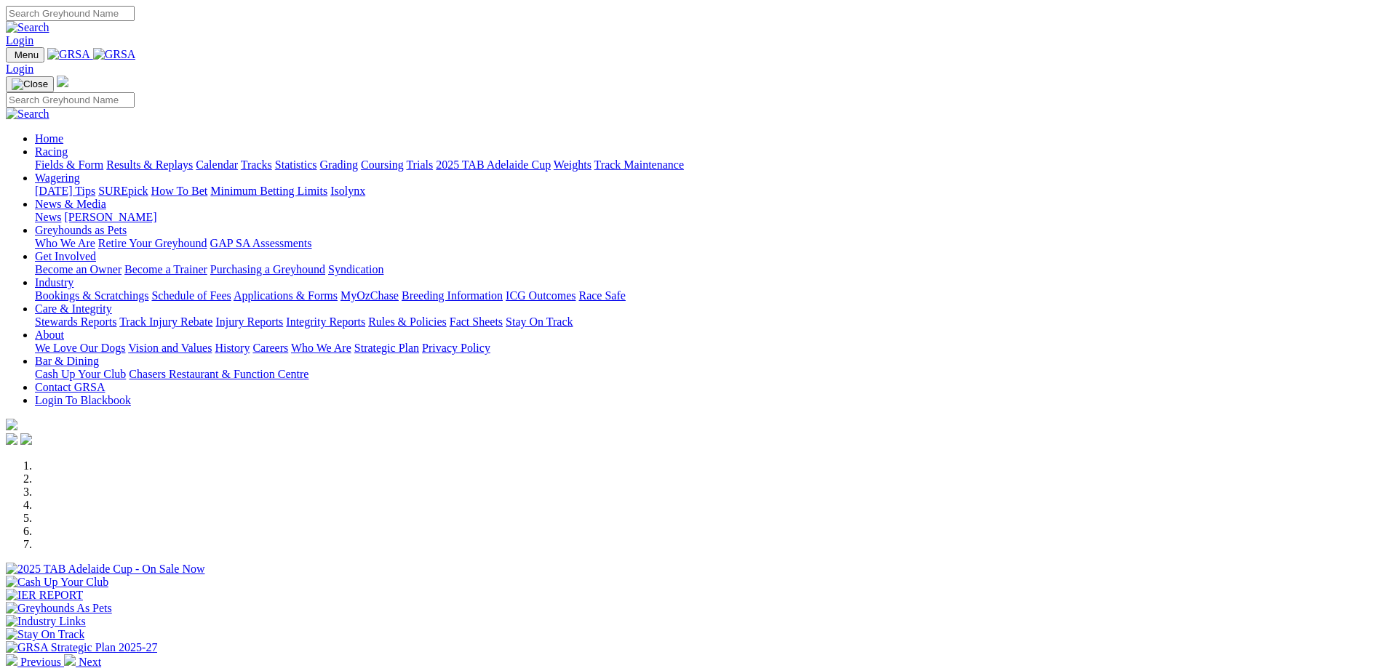
click at [103, 159] on link "Fields & Form" at bounding box center [69, 165] width 68 height 12
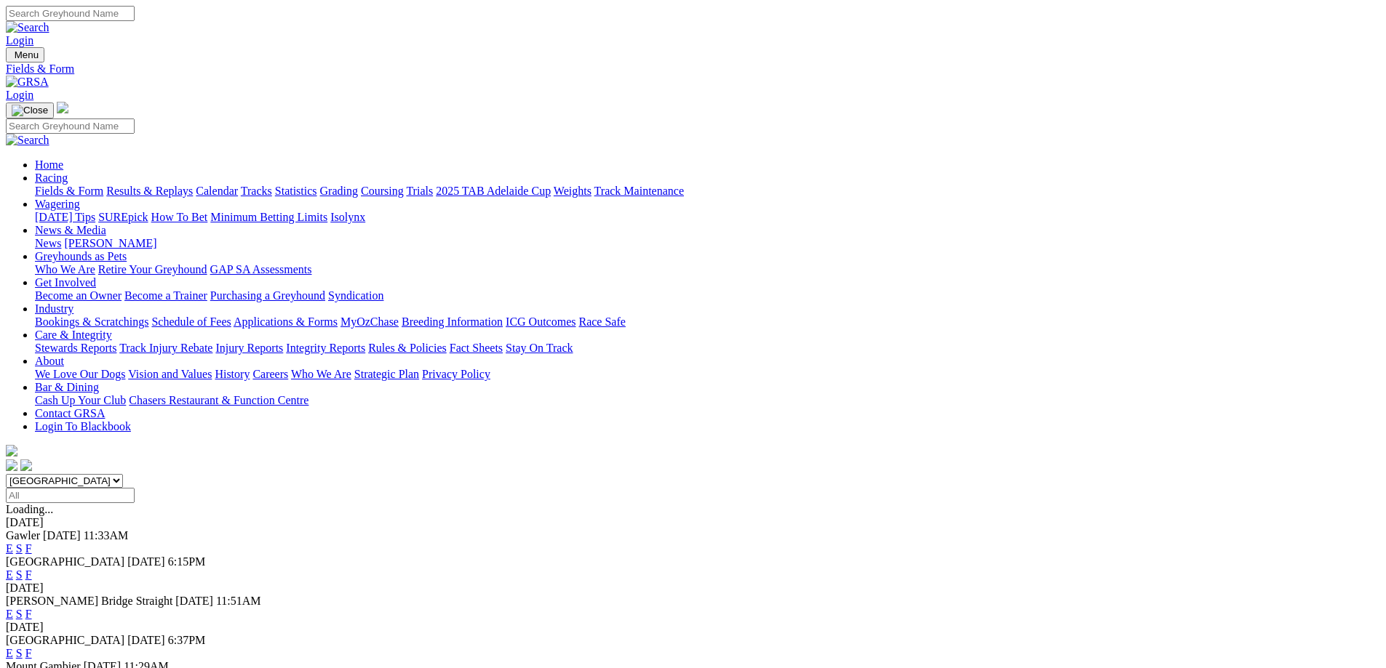
click at [81, 530] on span "Today" at bounding box center [62, 536] width 38 height 12
click at [13, 543] on link "E" at bounding box center [9, 549] width 7 height 12
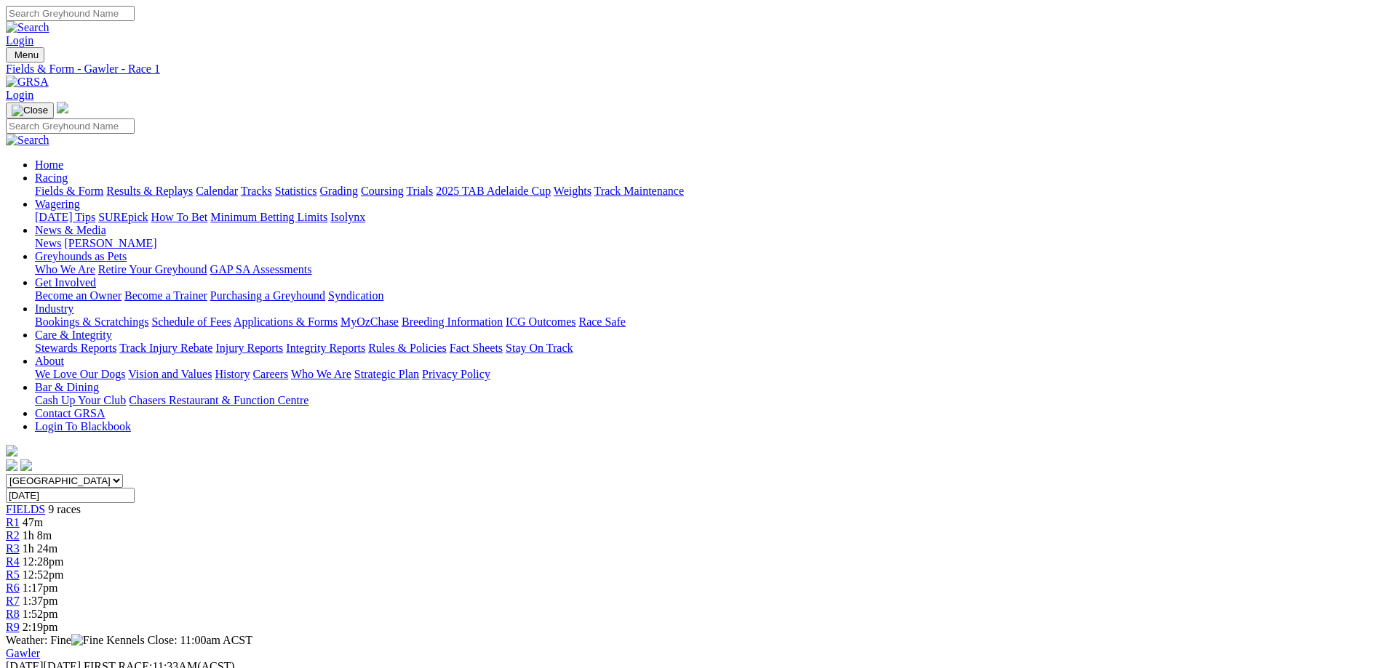
click at [64, 556] on span "12:28pm" at bounding box center [43, 562] width 41 height 12
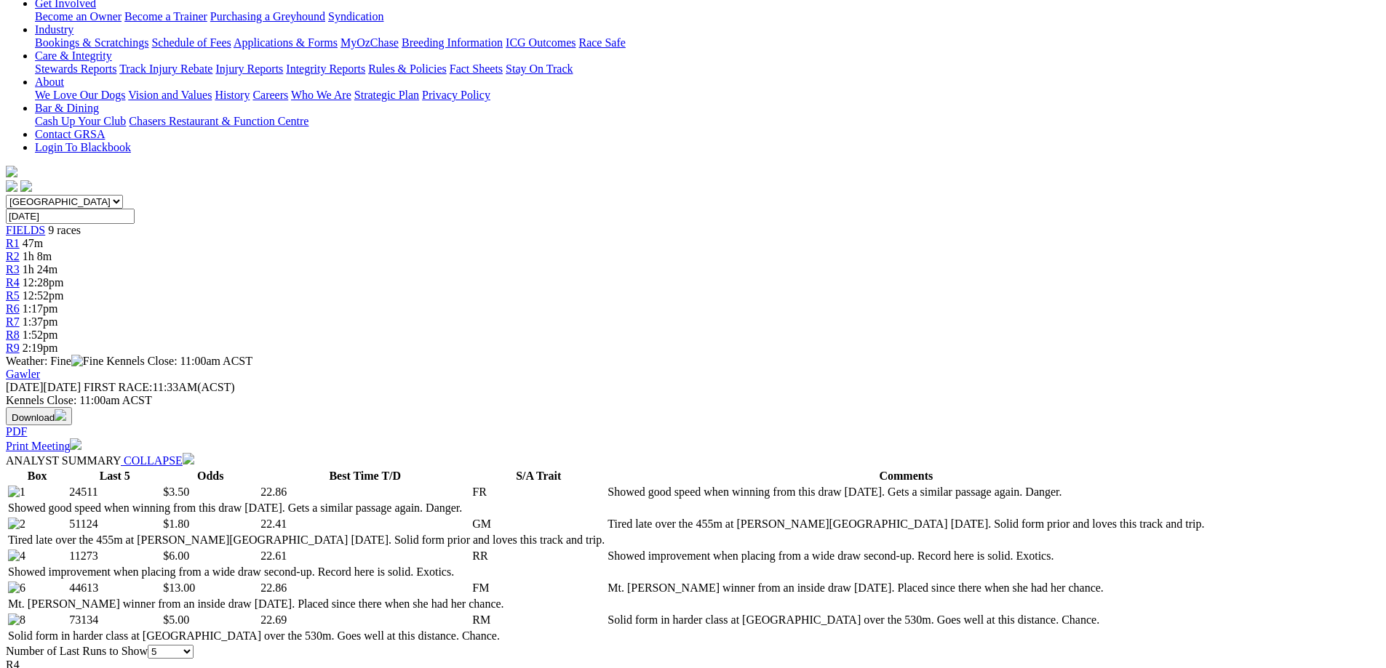
scroll to position [364, 0]
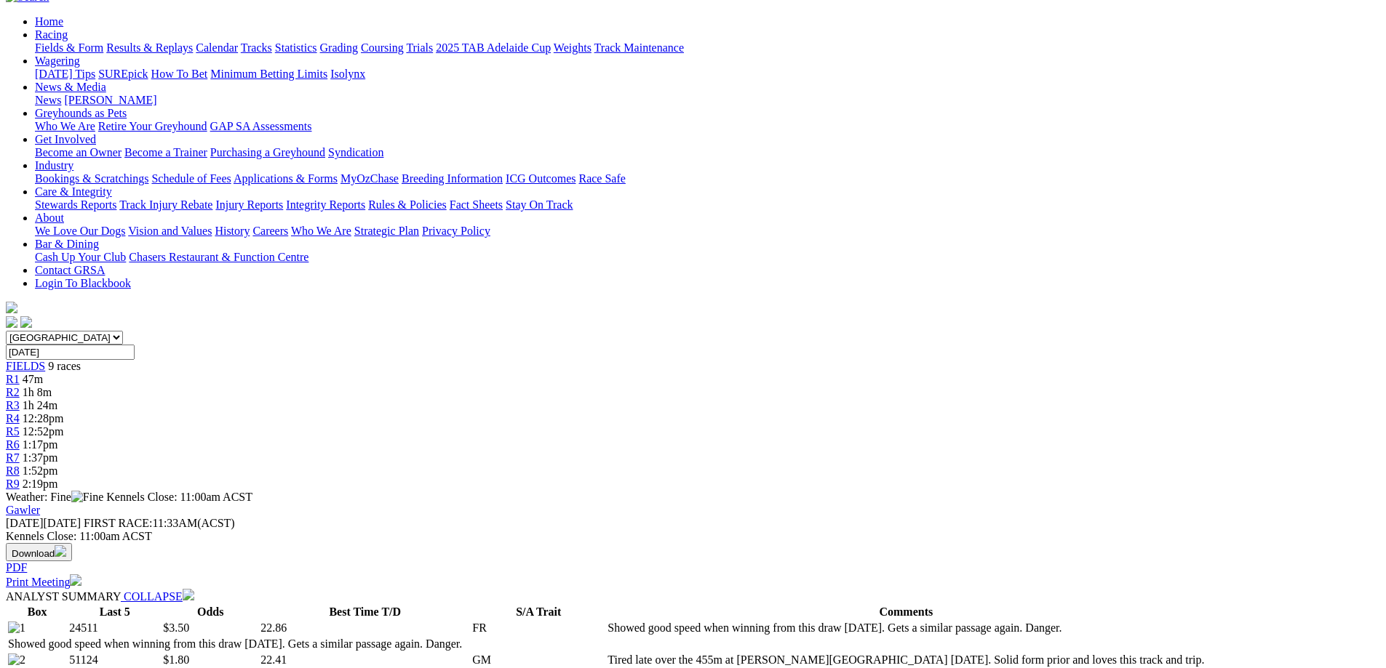
scroll to position [0, 0]
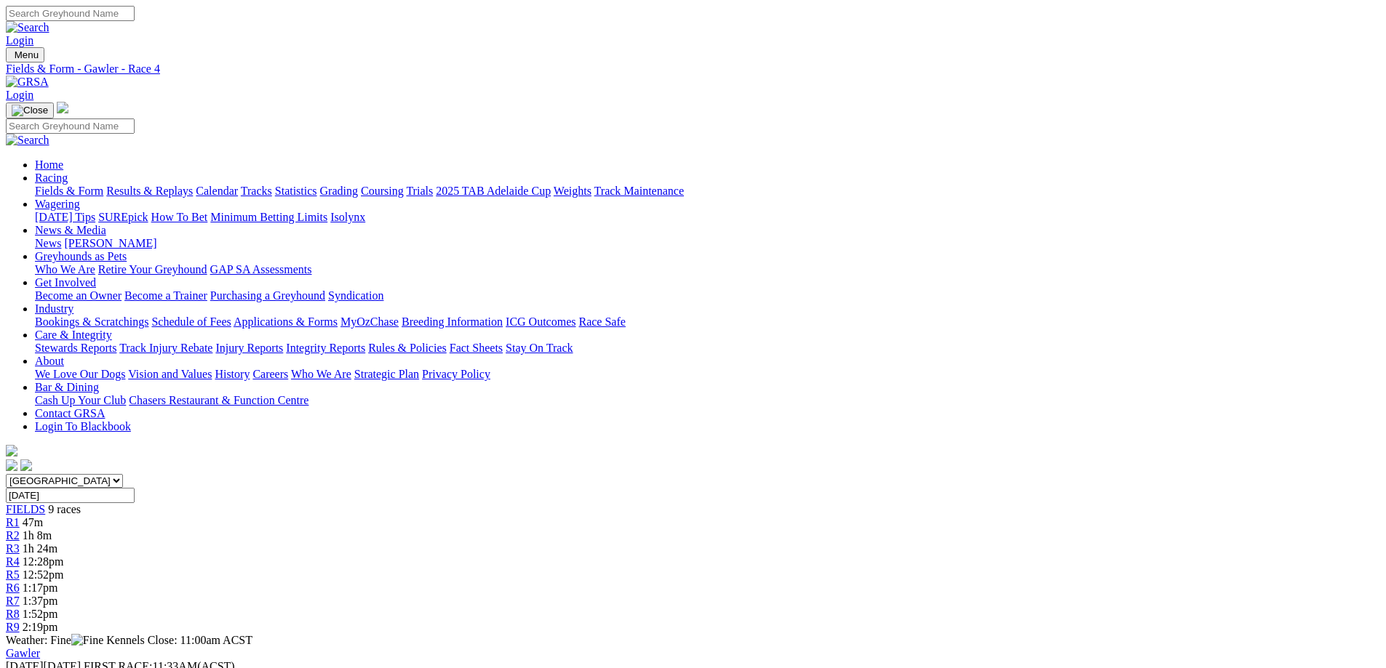
click at [905, 595] on div "R7 1:37pm" at bounding box center [693, 601] width 1374 height 13
click at [20, 556] on span "R4" at bounding box center [13, 562] width 14 height 12
click at [931, 595] on div "R7 1:37pm" at bounding box center [693, 601] width 1374 height 13
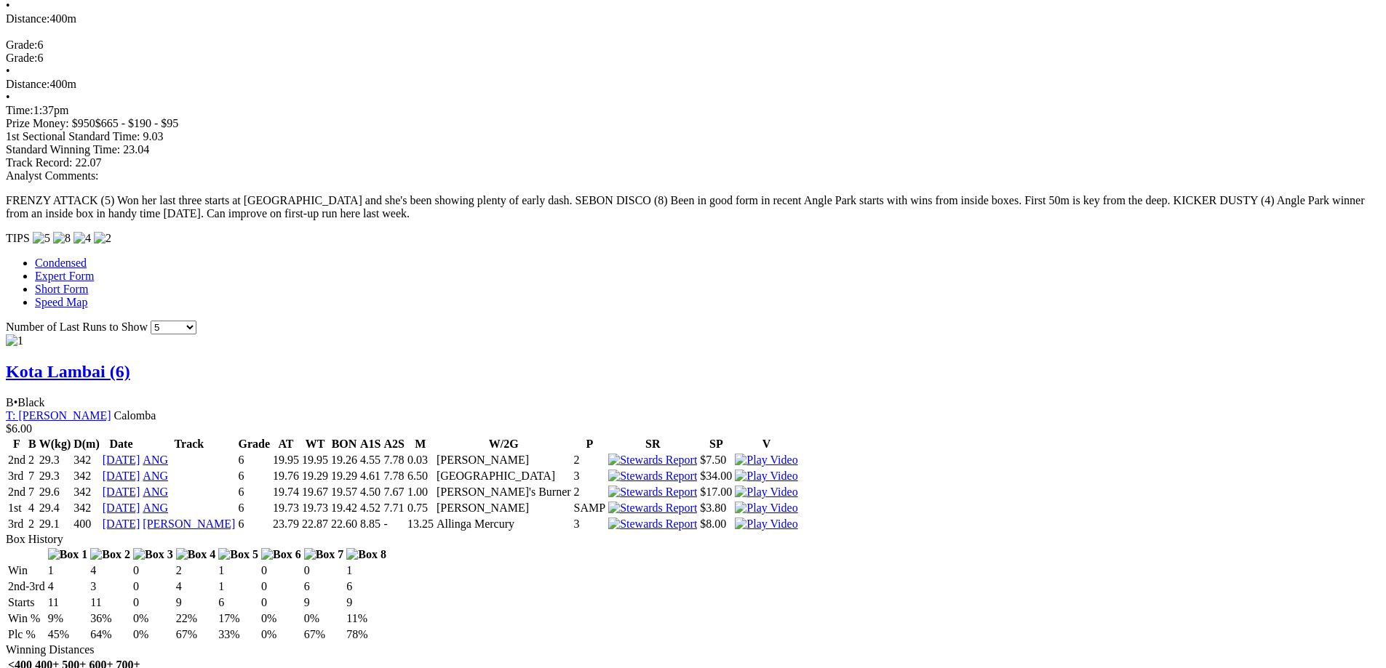
scroll to position [1309, 0]
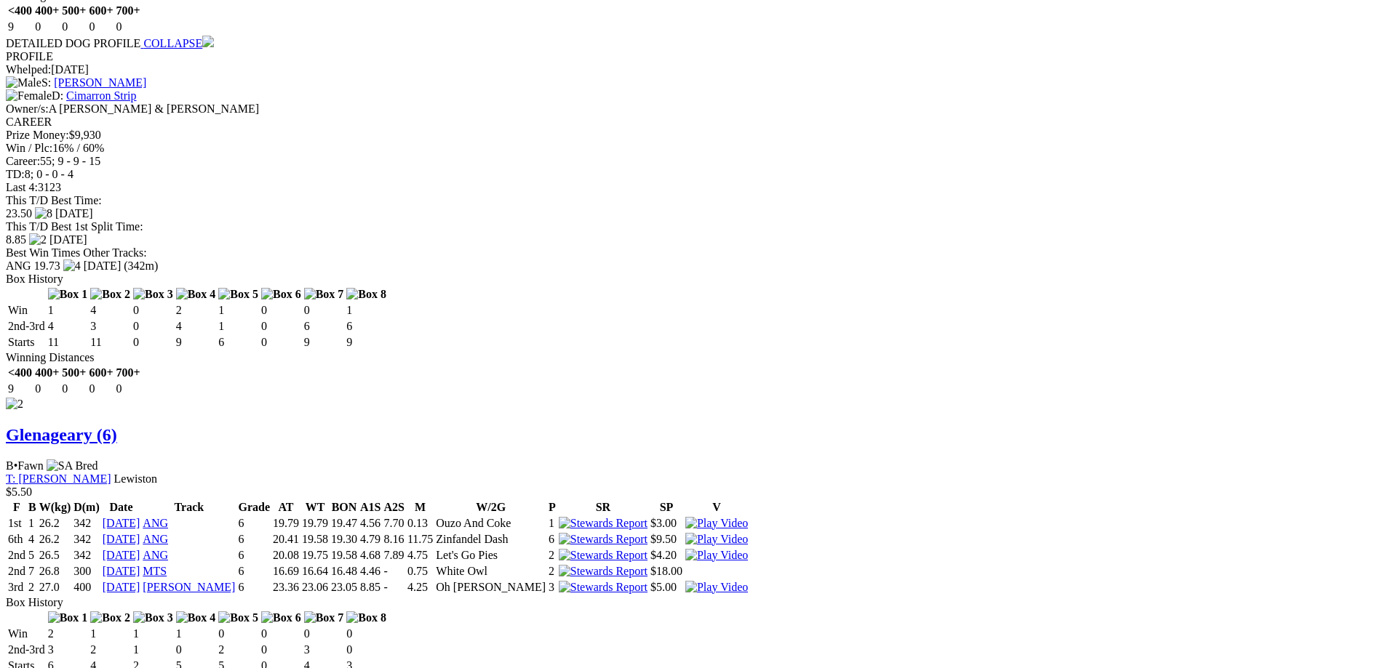
scroll to position [1762, 0]
drag, startPoint x: 263, startPoint y: 482, endPoint x: 334, endPoint y: 487, distance: 71.5
click at [334, 115] on div "Owner/s: Troy Anderson" at bounding box center [693, 108] width 1374 height 13
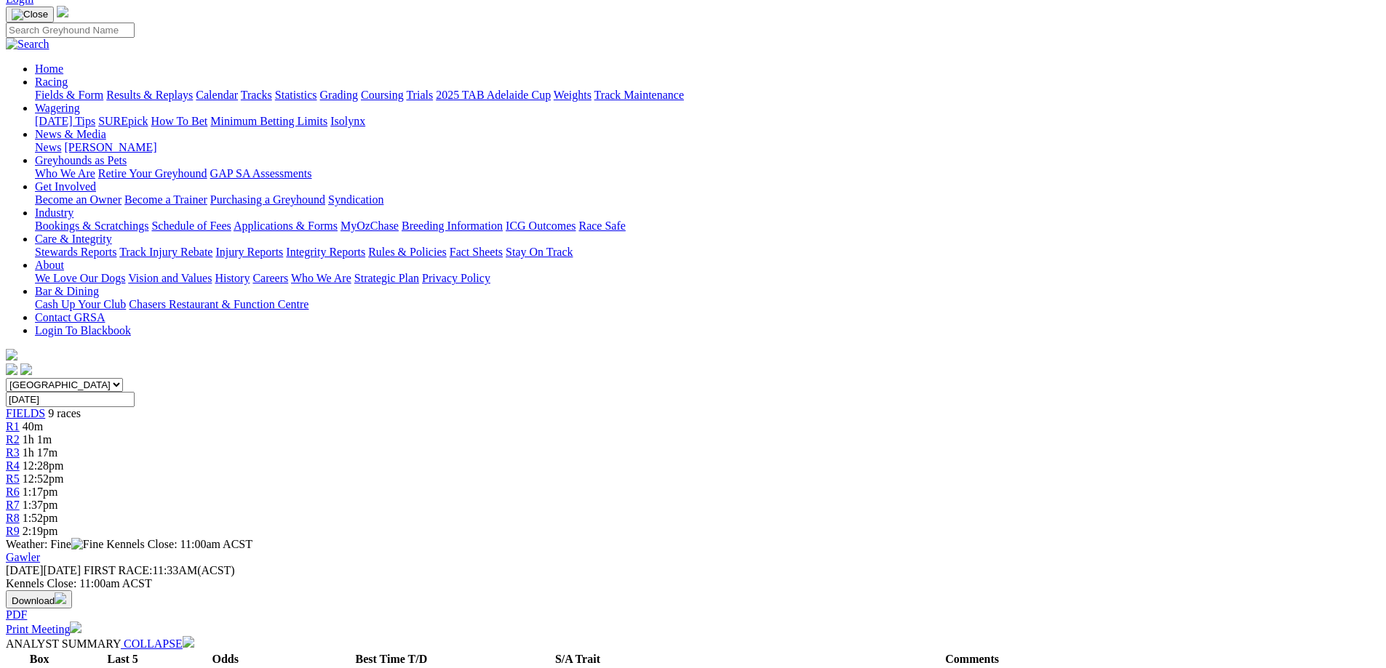
scroll to position [65, 0]
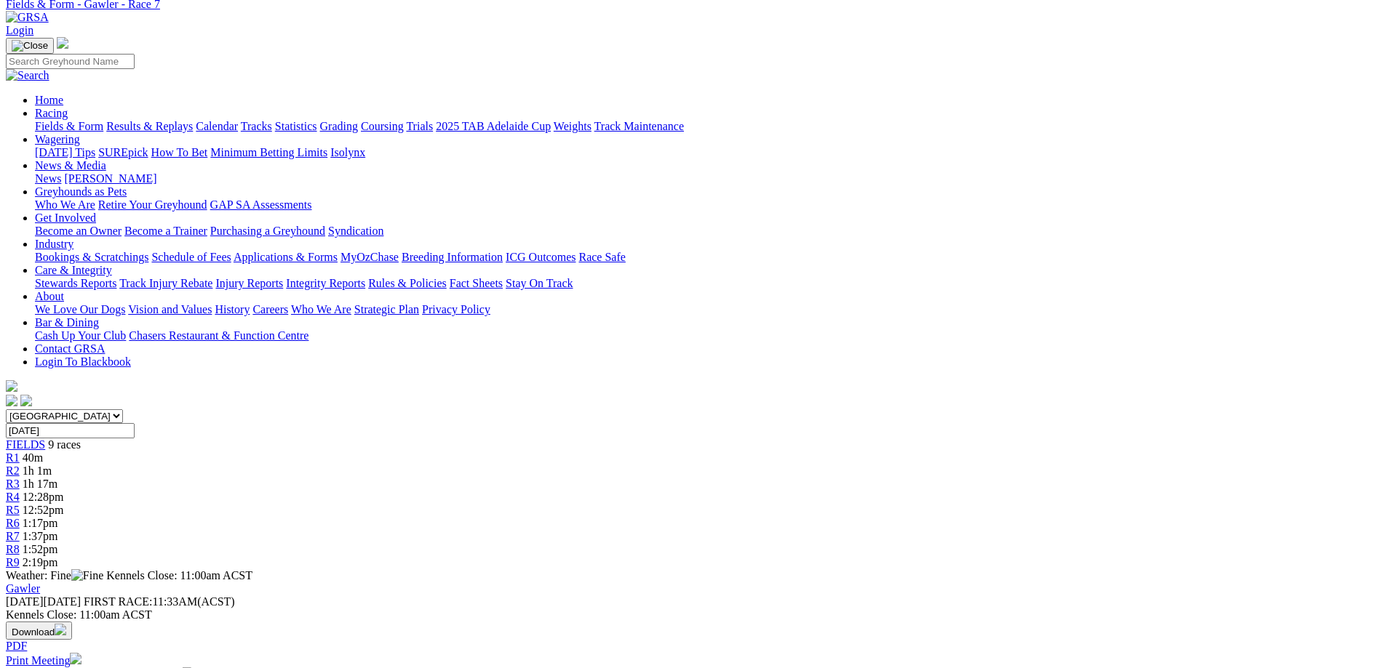
click at [64, 491] on span "12:28pm" at bounding box center [43, 497] width 41 height 12
